Goal: Information Seeking & Learning: Learn about a topic

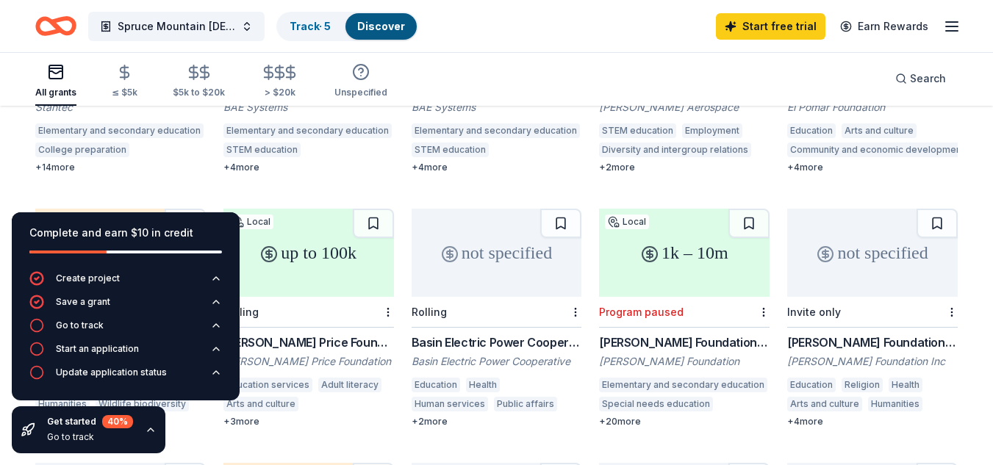
scroll to position [310, 0]
click at [872, 333] on div "F.M. Kirby Foundation Grant" at bounding box center [872, 342] width 171 height 18
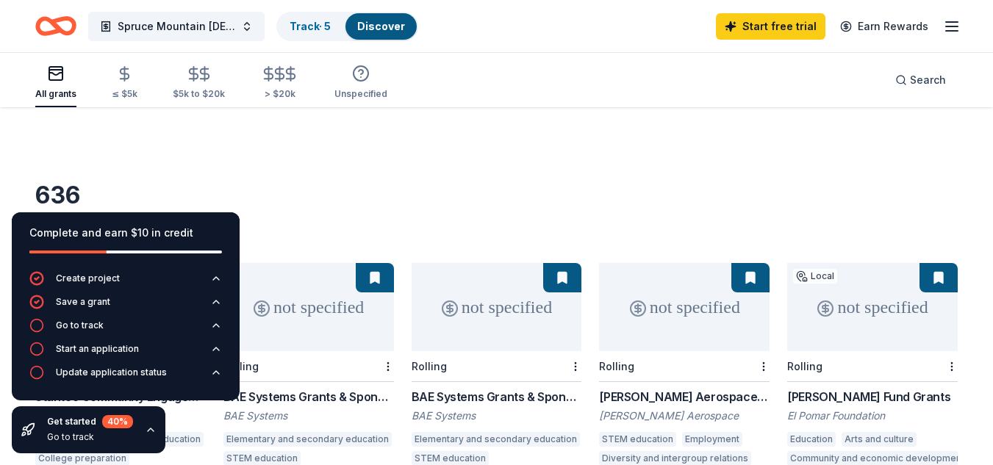
scroll to position [125, 0]
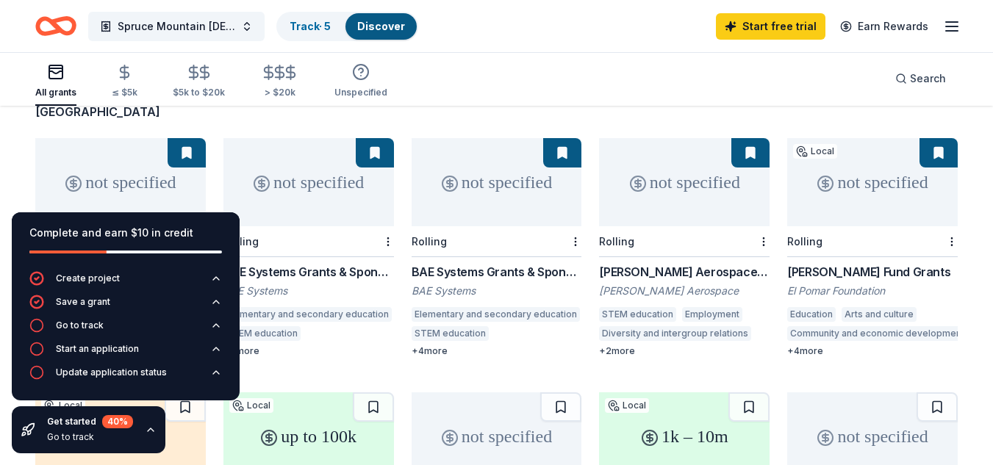
click at [431, 346] on div "+ 4 more" at bounding box center [497, 352] width 171 height 12
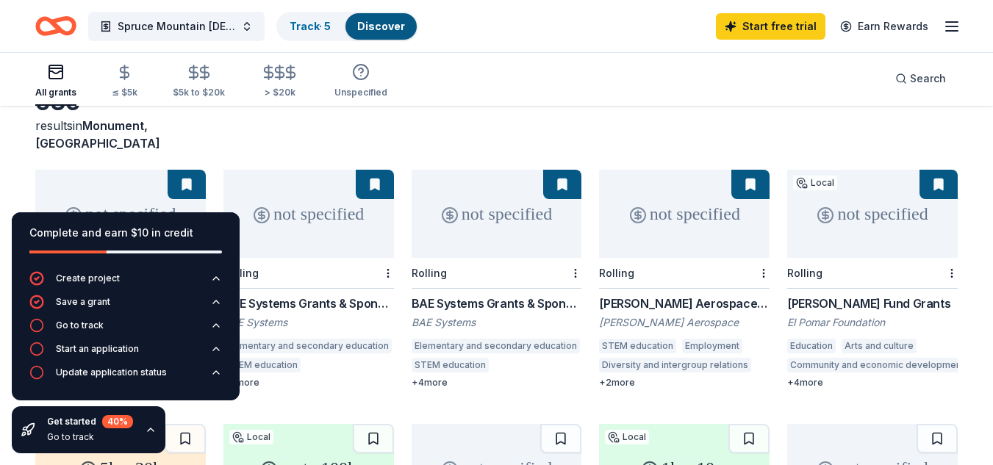
scroll to position [93, 0]
click at [812, 378] on div "+ 4 more" at bounding box center [872, 384] width 171 height 12
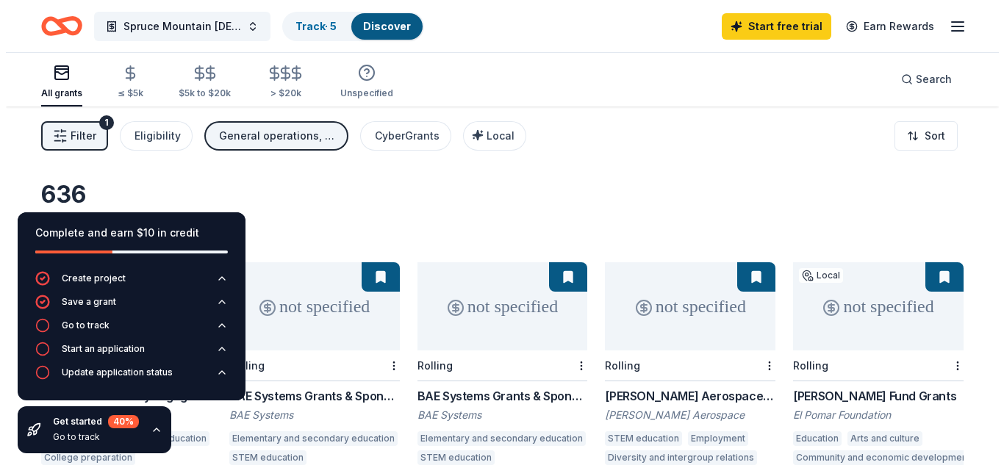
scroll to position [2, 0]
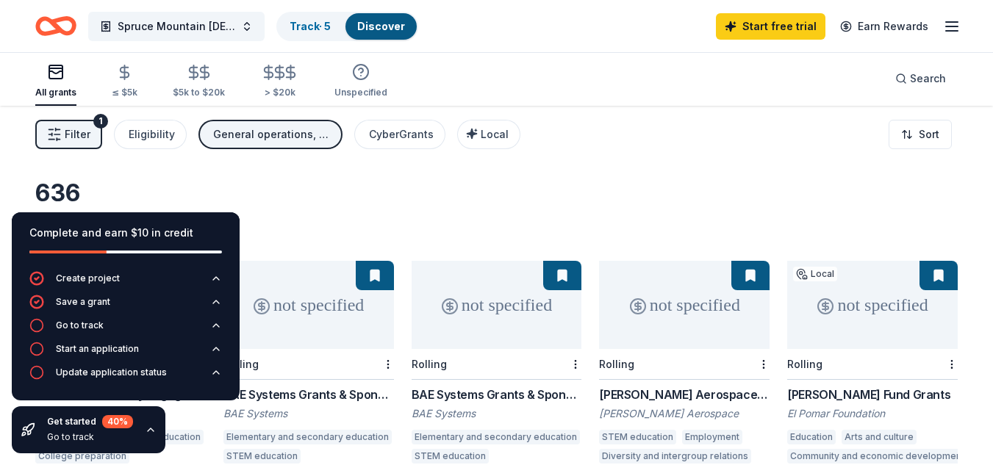
click at [304, 138] on div "General operations, Education, Other" at bounding box center [272, 135] width 118 height 18
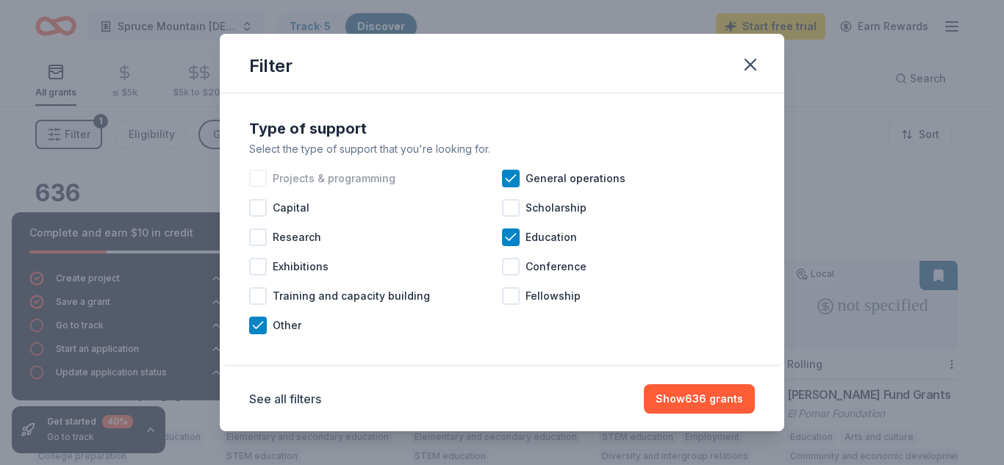
click at [262, 176] on div at bounding box center [258, 179] width 18 height 18
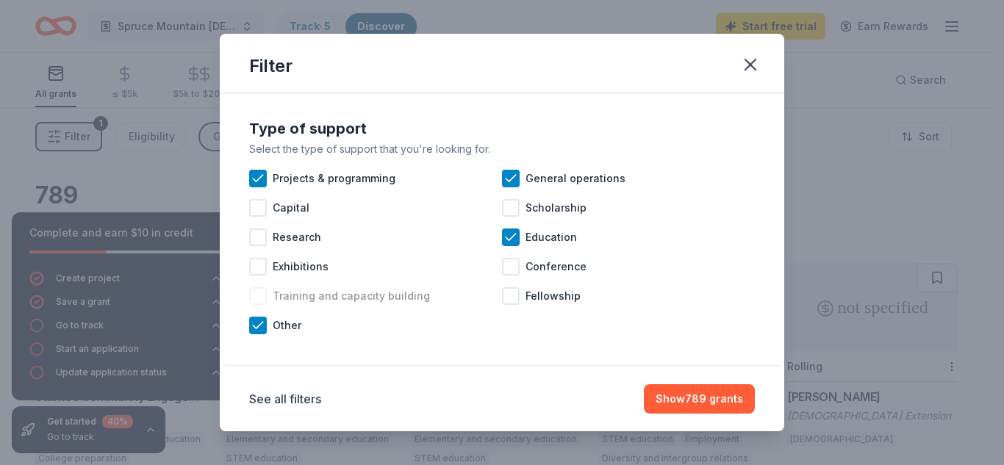
click at [254, 294] on div at bounding box center [258, 296] width 18 height 18
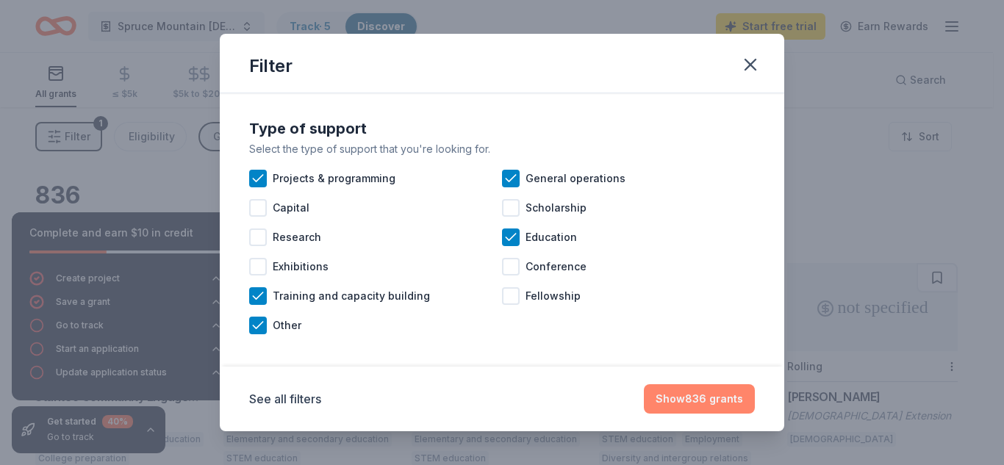
click at [698, 401] on button "Show 836 grants" at bounding box center [699, 399] width 111 height 29
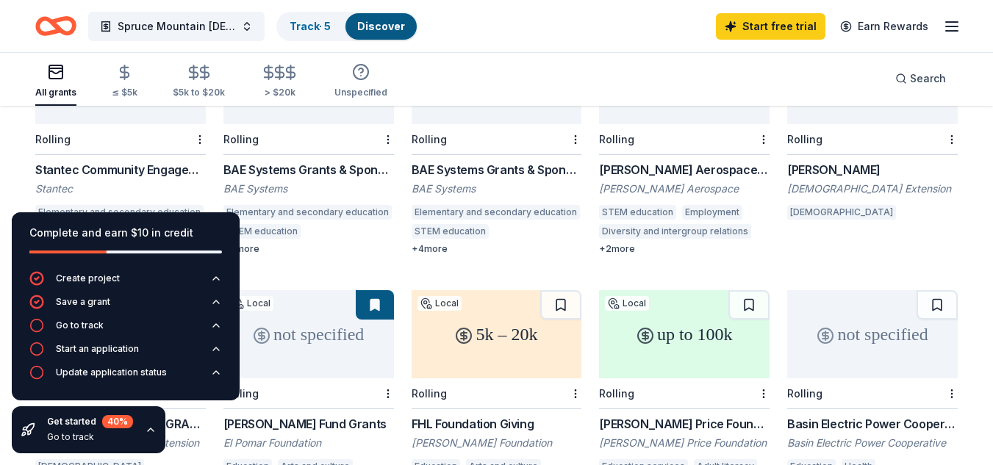
scroll to position [226, 0]
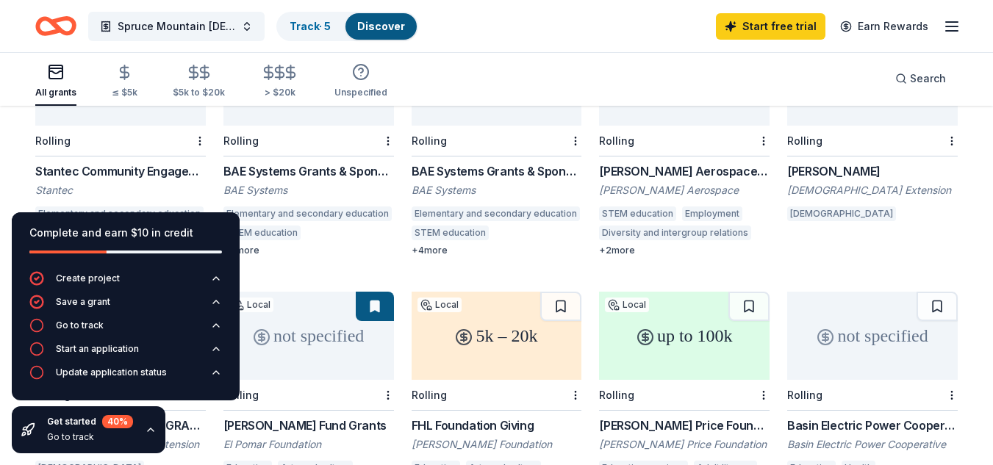
click at [140, 162] on div "Stantec Community Engagement Grant" at bounding box center [120, 171] width 171 height 18
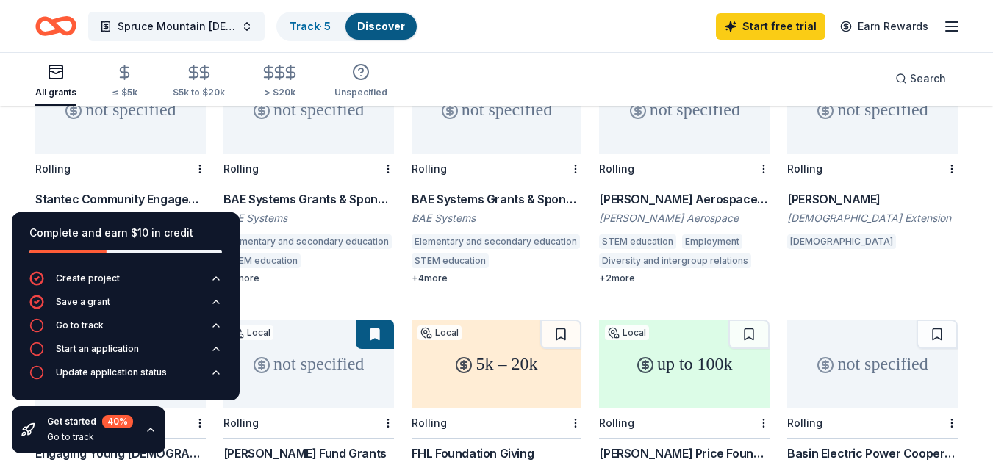
scroll to position [199, 0]
click at [509, 190] on div "BAE Systems Grants & Sponsorships" at bounding box center [497, 199] width 171 height 18
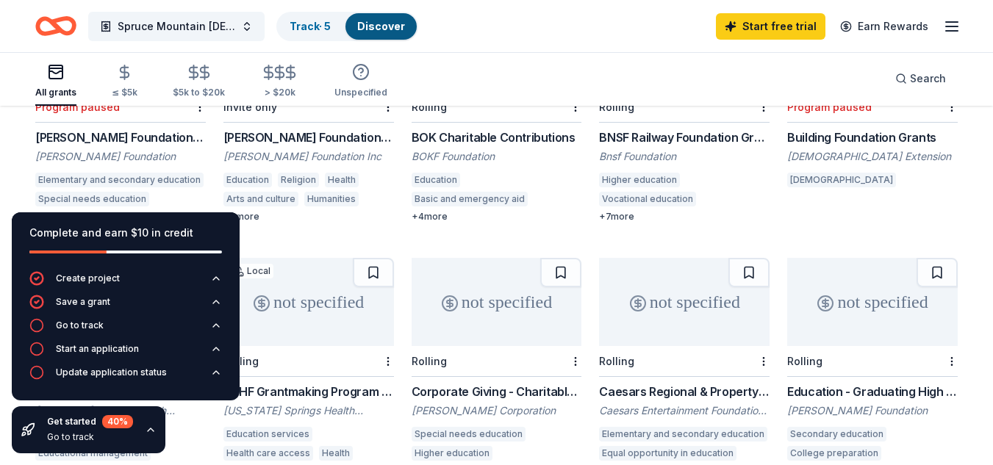
scroll to position [768, 0]
click at [175, 129] on div "Mary K. Chapman Foundation Grant" at bounding box center [120, 138] width 171 height 18
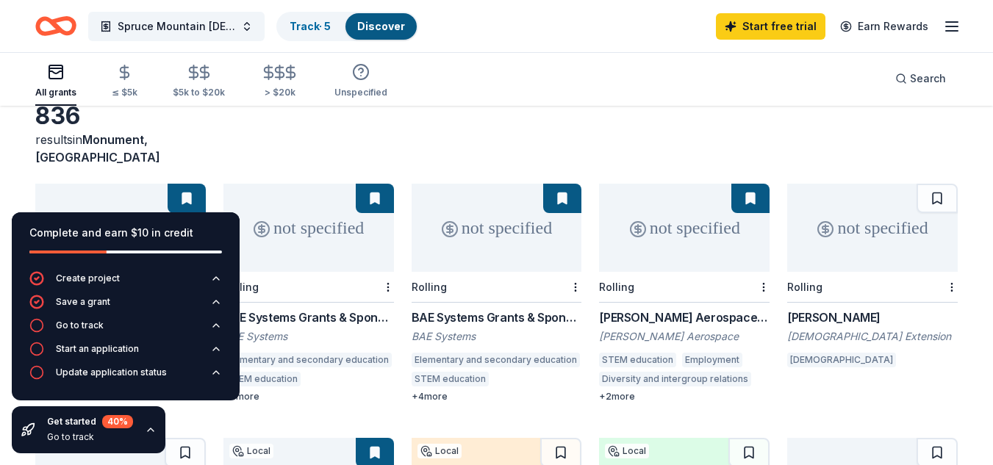
scroll to position [0, 0]
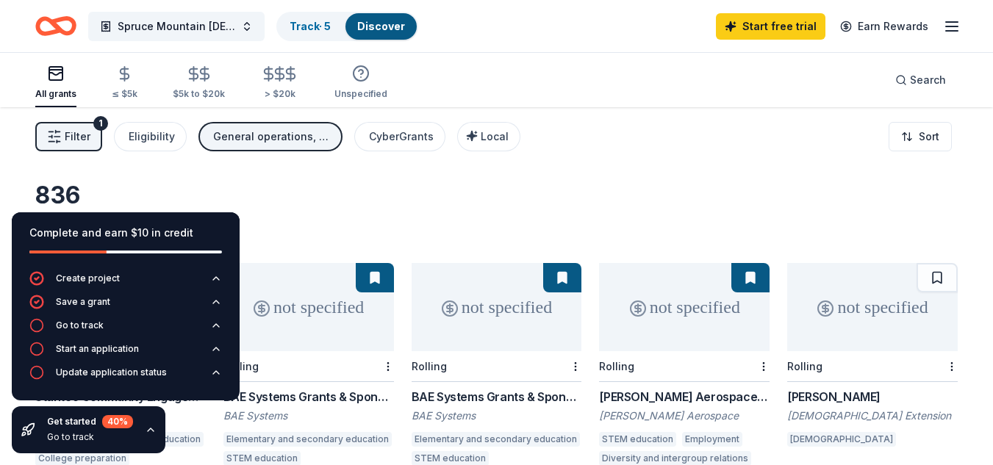
click at [952, 27] on icon "button" at bounding box center [952, 27] width 18 height 18
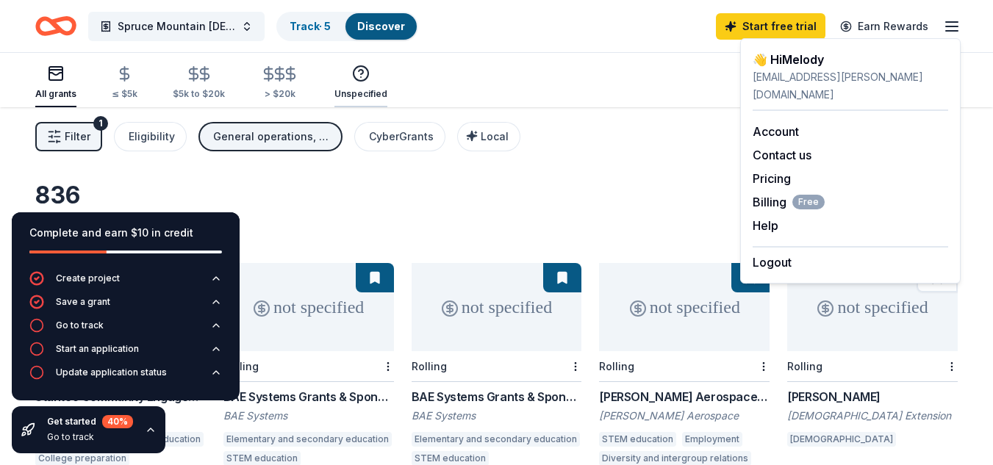
click at [360, 89] on div "Unspecified" at bounding box center [361, 94] width 53 height 12
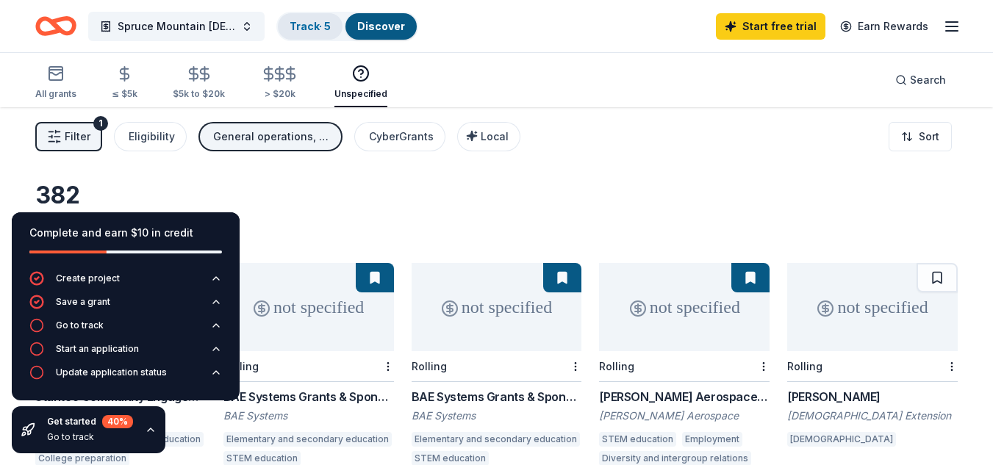
click at [321, 23] on link "Track · 5" at bounding box center [310, 26] width 41 height 12
click at [373, 21] on link "Discover" at bounding box center [381, 26] width 48 height 12
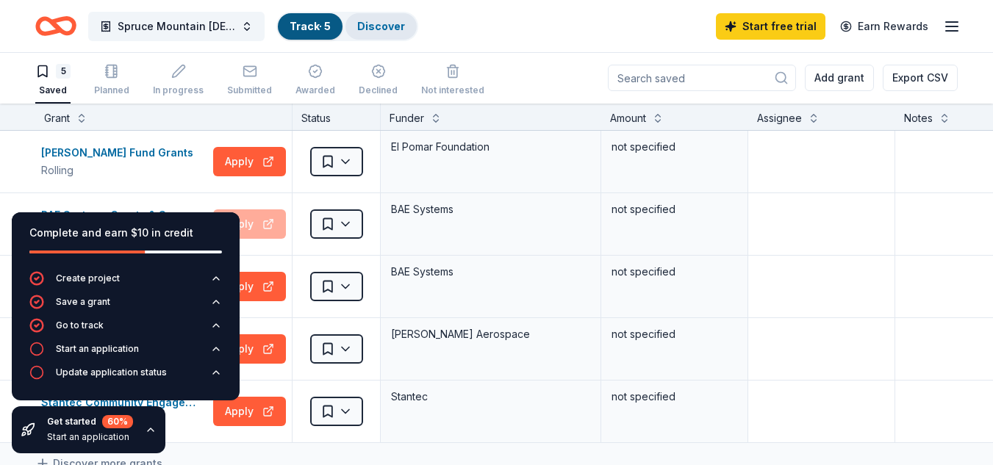
click at [382, 24] on link "Discover" at bounding box center [381, 26] width 48 height 12
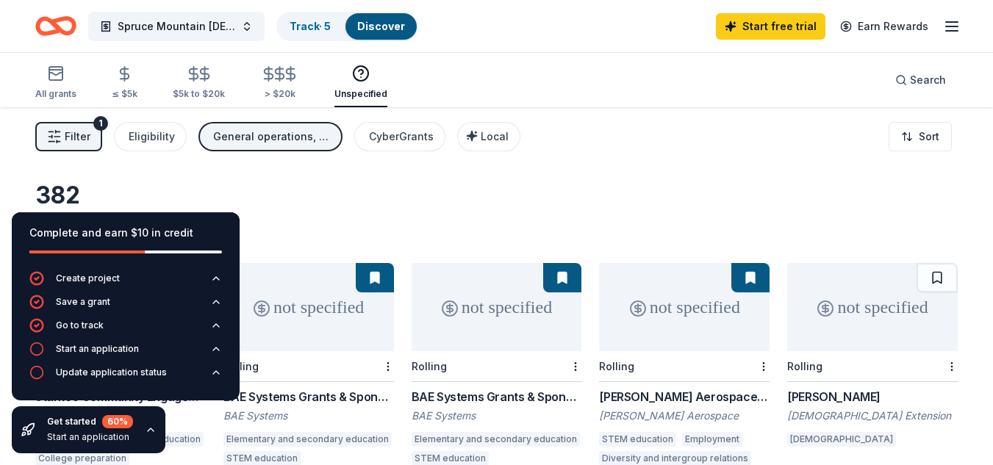
click at [79, 134] on span "Filter" at bounding box center [78, 137] width 26 height 18
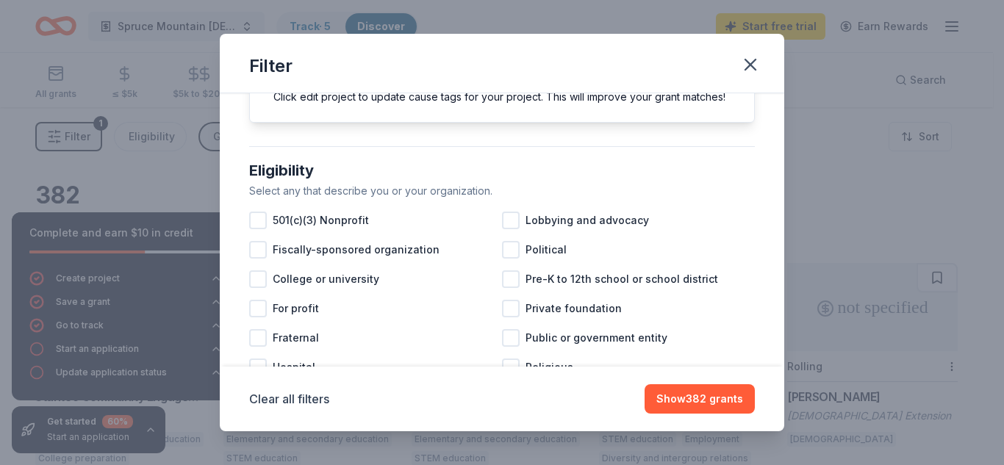
scroll to position [93, 0]
click at [254, 229] on div at bounding box center [258, 220] width 18 height 18
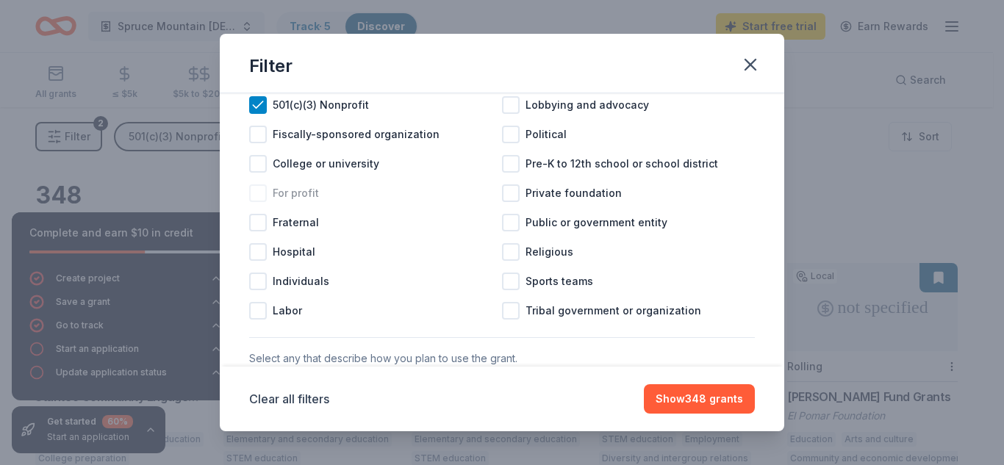
scroll to position [208, 0]
click at [512, 260] on div at bounding box center [511, 252] width 18 height 18
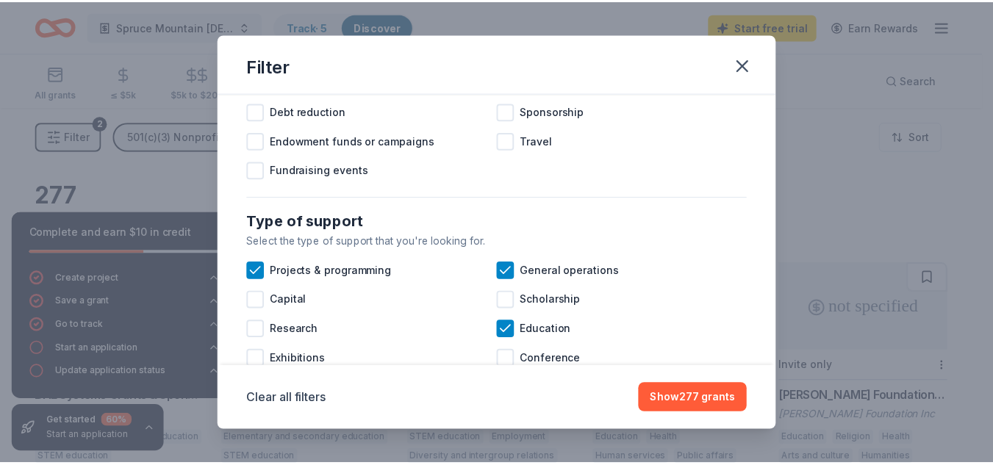
scroll to position [482, 0]
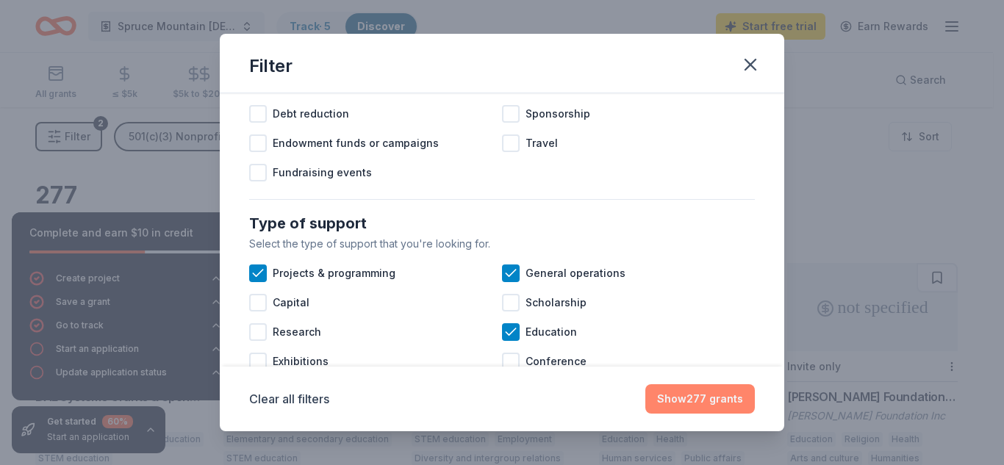
click at [688, 397] on button "Show 277 grants" at bounding box center [701, 399] width 110 height 29
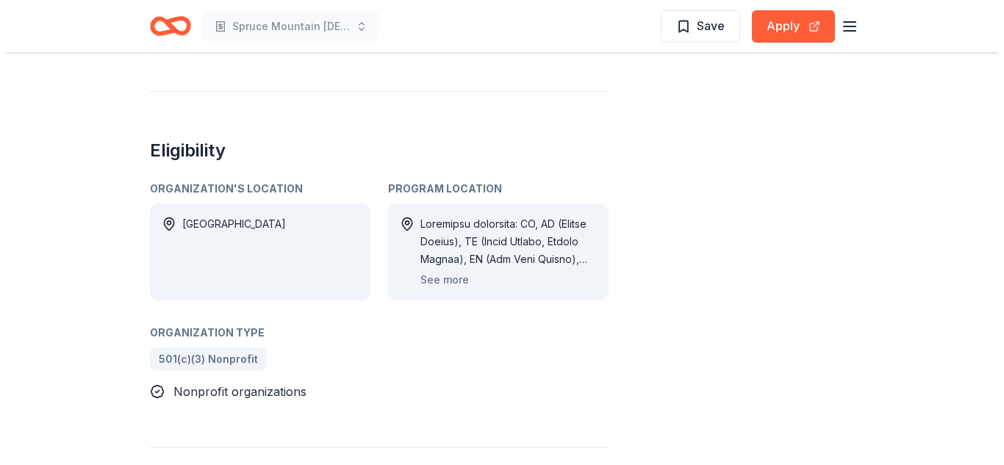
scroll to position [760, 0]
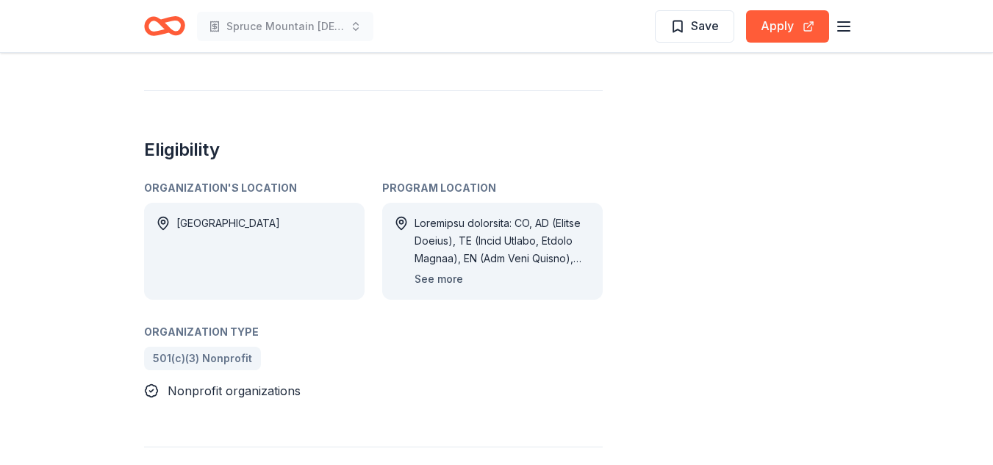
click at [440, 271] on button "See more" at bounding box center [439, 280] width 49 height 18
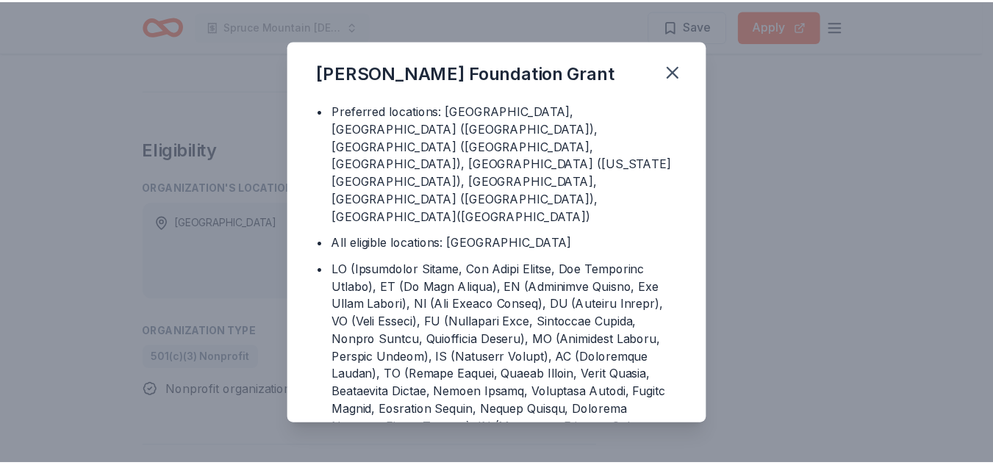
scroll to position [22, 0]
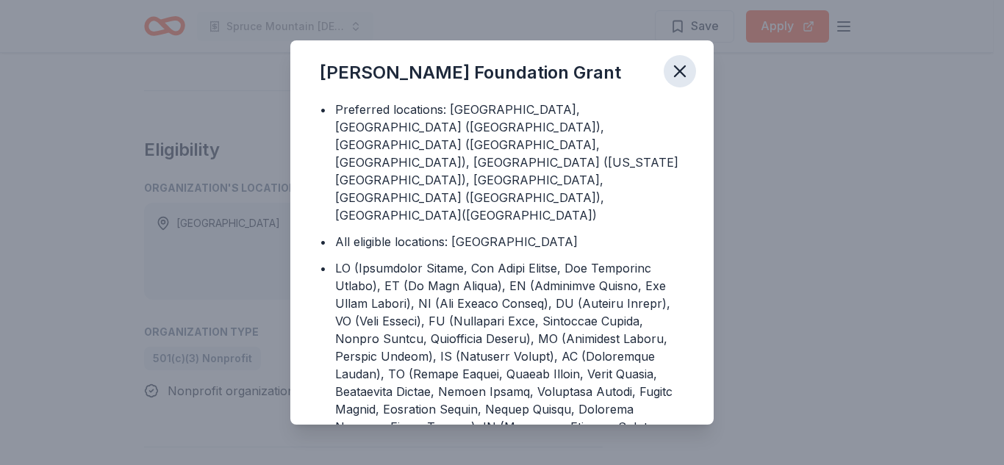
click at [682, 76] on icon "button" at bounding box center [680, 71] width 21 height 21
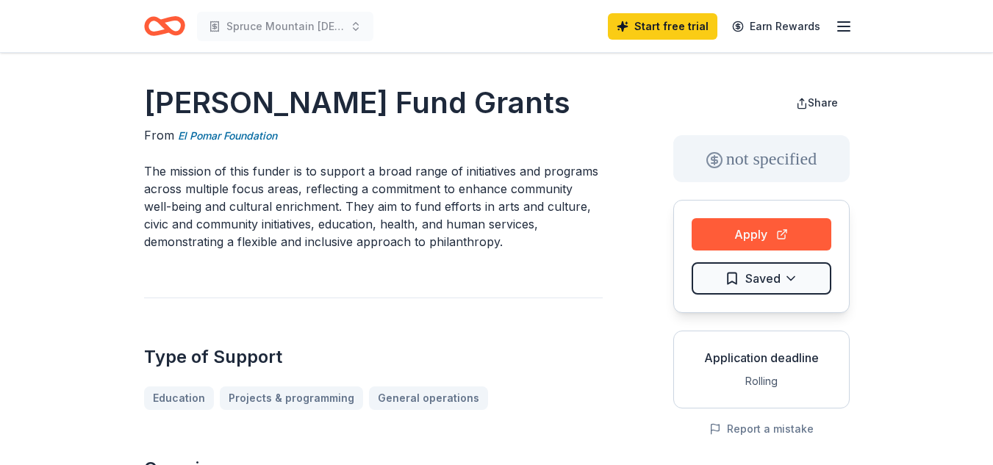
drag, startPoint x: 0, startPoint y: 0, endPoint x: 587, endPoint y: 348, distance: 683.0
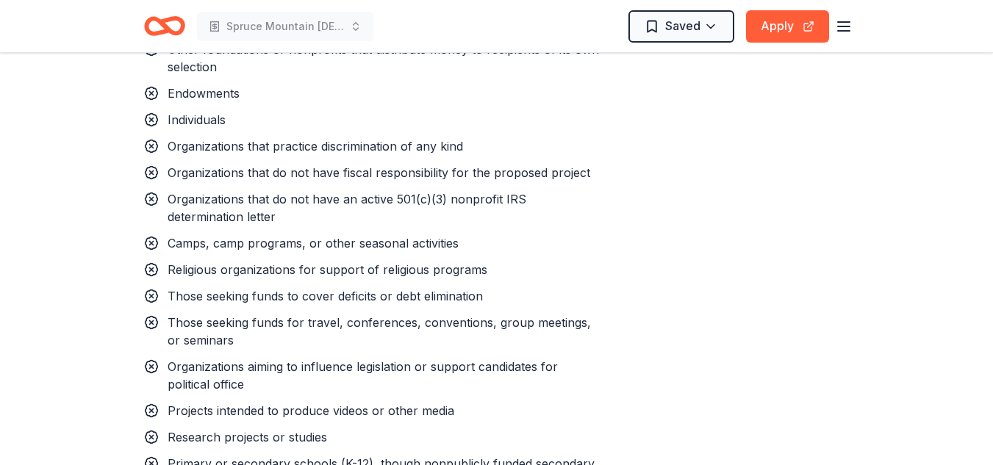
scroll to position [1184, 0]
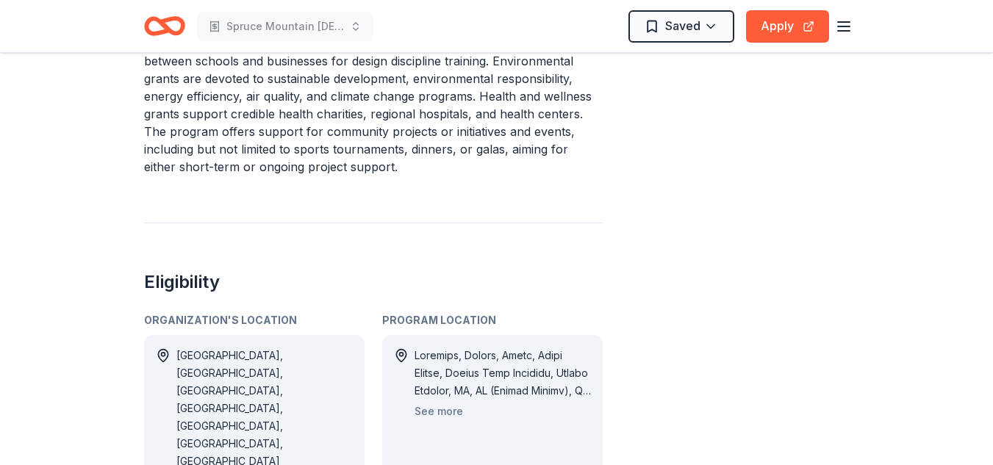
scroll to position [746, 0]
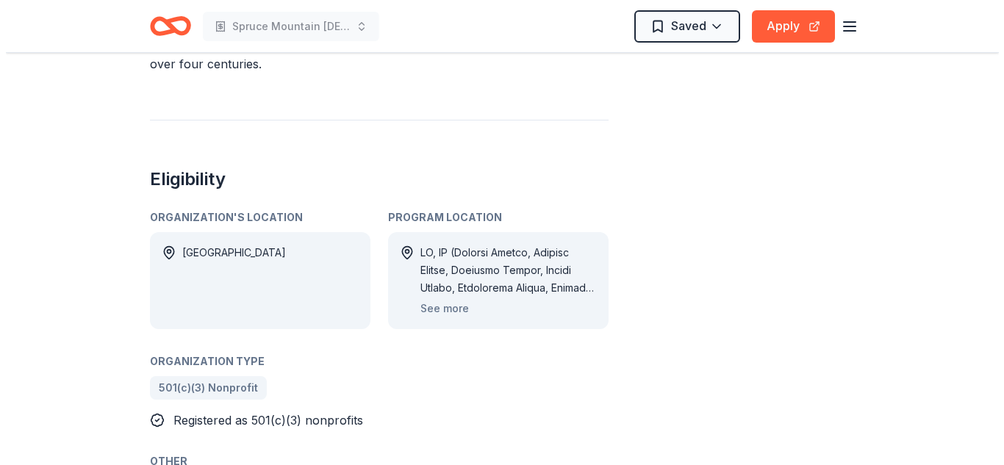
scroll to position [749, 0]
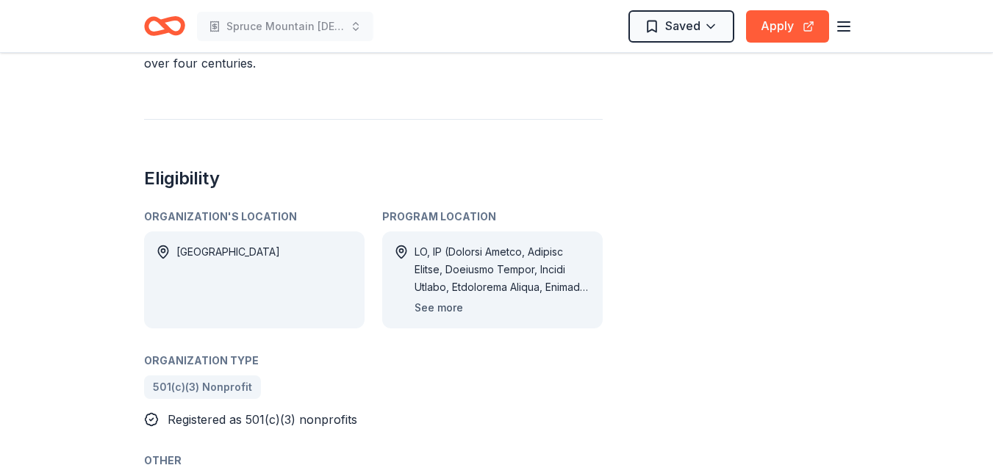
click at [437, 299] on button "See more" at bounding box center [439, 308] width 49 height 18
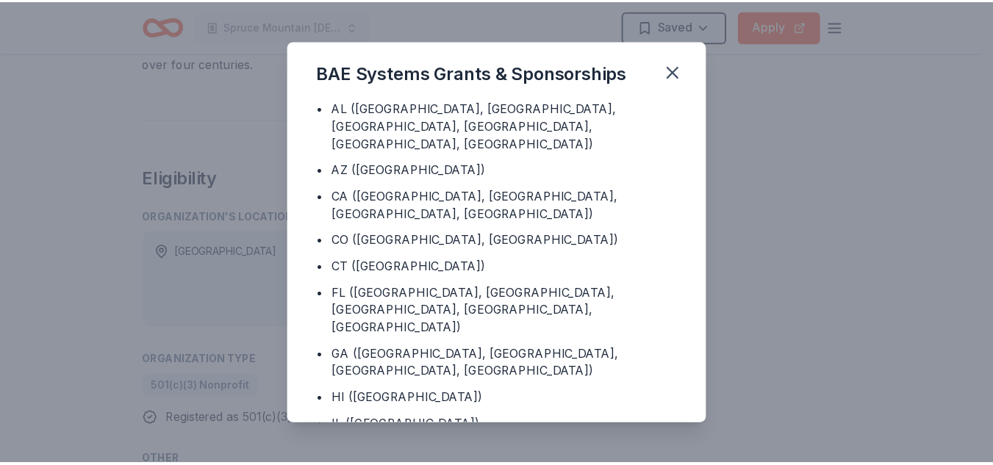
scroll to position [54, 0]
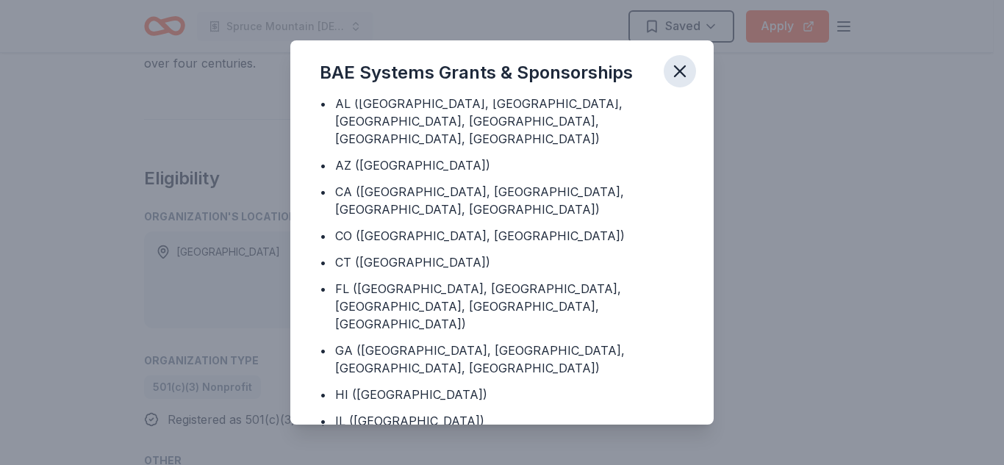
click at [681, 71] on icon "button" at bounding box center [680, 71] width 10 height 10
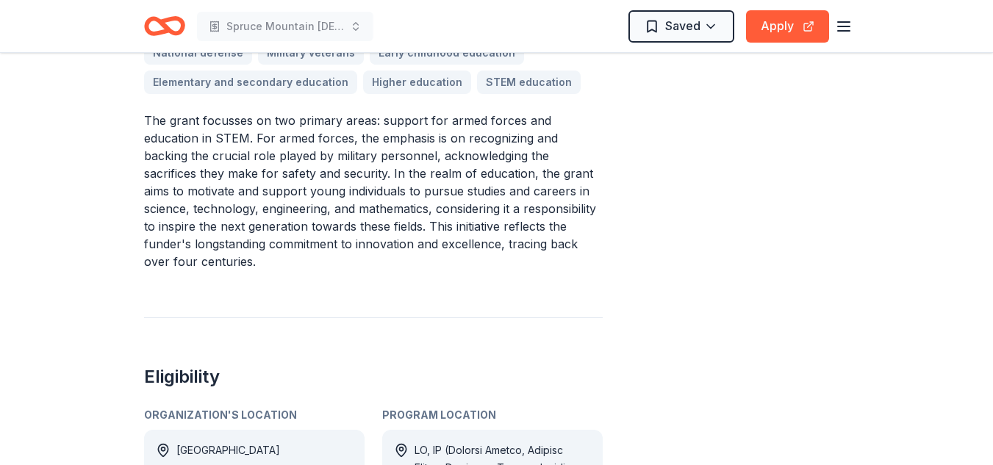
scroll to position [529, 0]
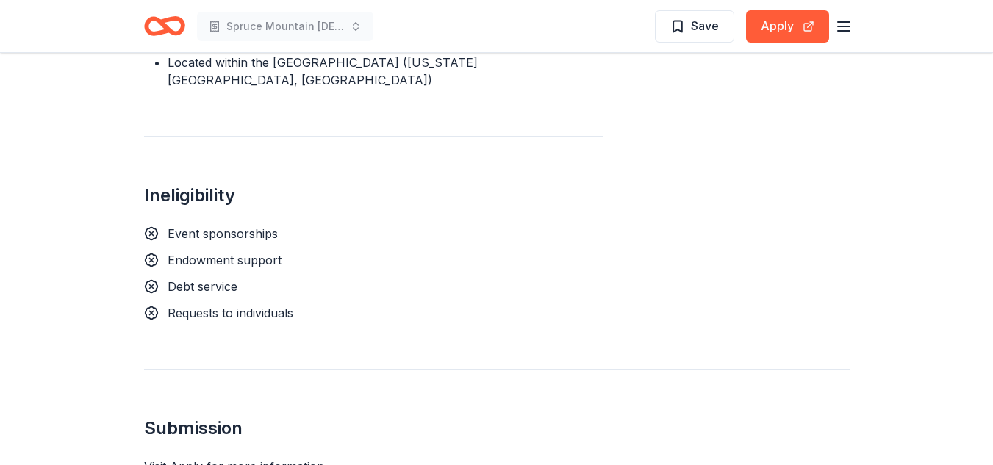
scroll to position [1234, 0]
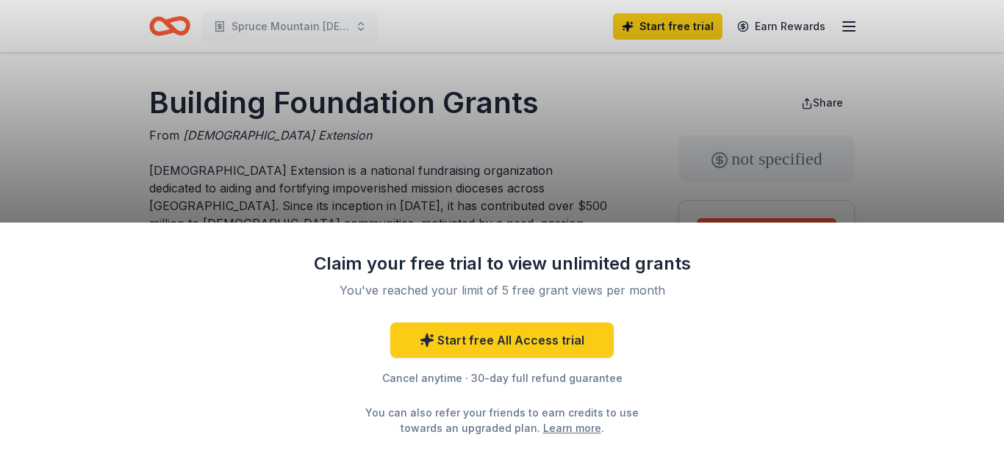
click at [624, 111] on div "Claim your free trial to view unlimited grants You've reached your limit of 5 f…" at bounding box center [502, 232] width 1004 height 465
